Goal: Transaction & Acquisition: Obtain resource

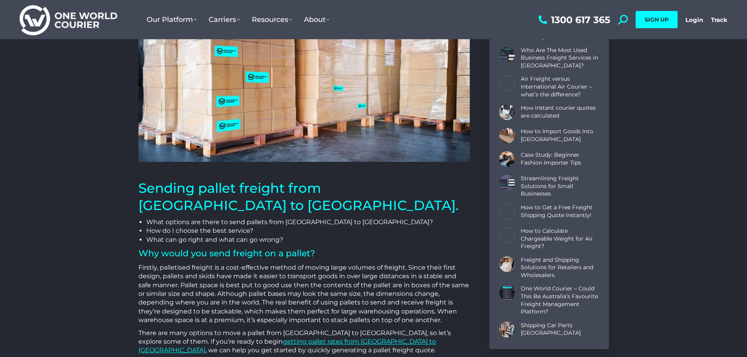
scroll to position [157, 0]
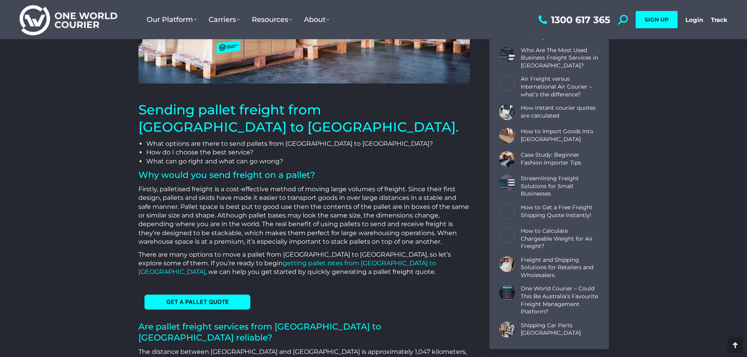
click at [252, 260] on link "getting pallet rates from Brisbane to Sydney" at bounding box center [287, 268] width 298 height 16
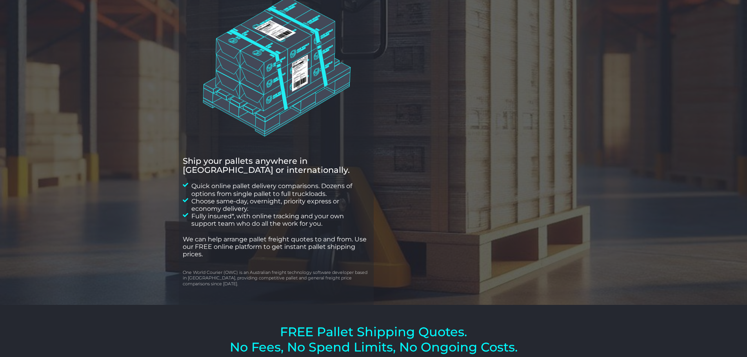
scroll to position [118, 0]
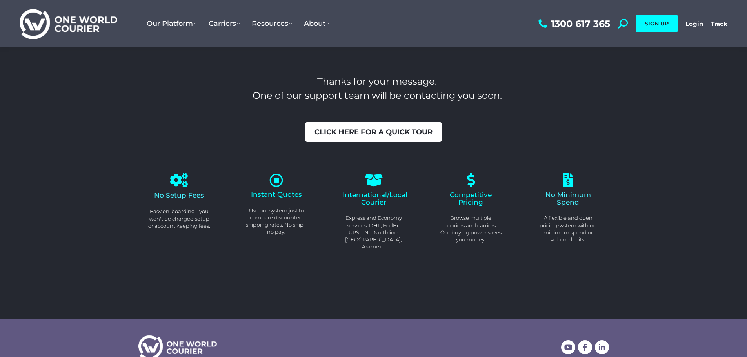
click at [362, 134] on span "Click here for a quick tour" at bounding box center [374, 132] width 118 height 7
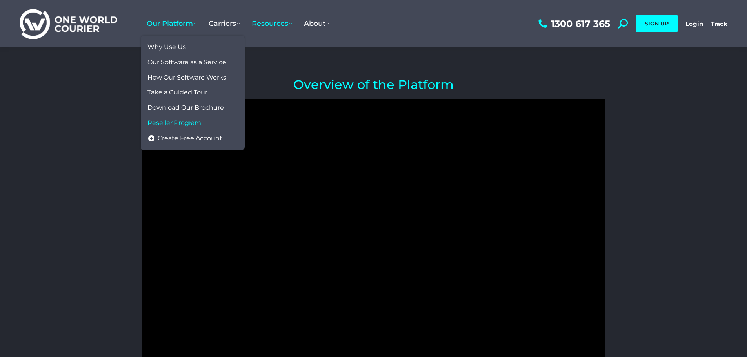
click at [183, 122] on span "Reseller Program" at bounding box center [174, 123] width 54 height 8
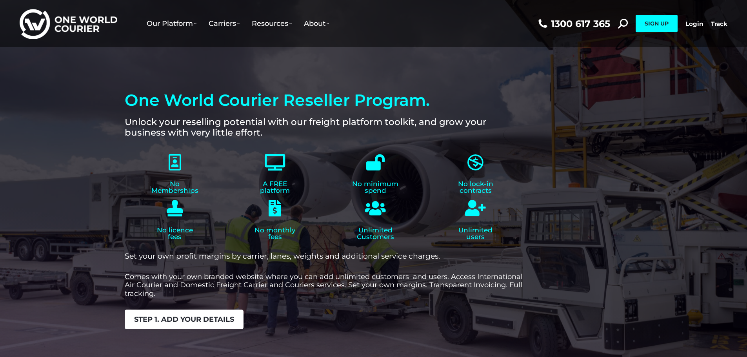
click at [208, 322] on span "Step 1. add your details" at bounding box center [184, 319] width 100 height 7
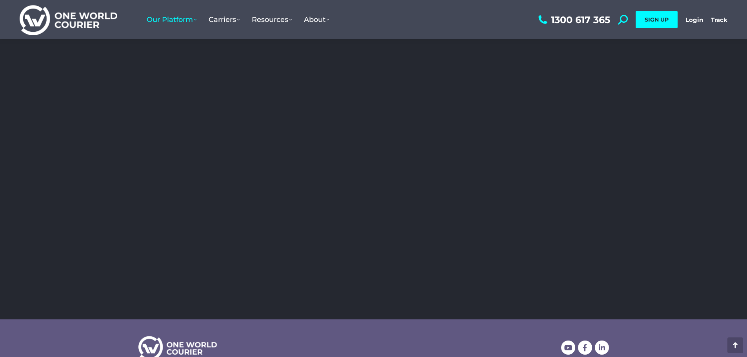
scroll to position [1289, 0]
